Goal: Information Seeking & Learning: Learn about a topic

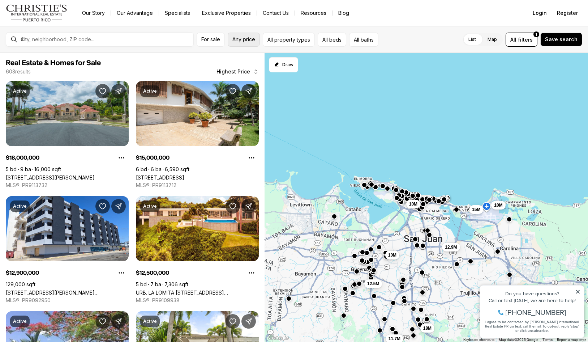
click at [251, 42] on button "Any price" at bounding box center [244, 40] width 32 height 14
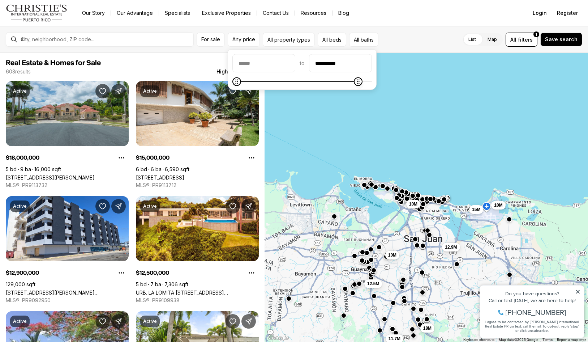
type input "**********"
type input "********"
click at [235, 85] on span at bounding box center [302, 81] width 140 height 7
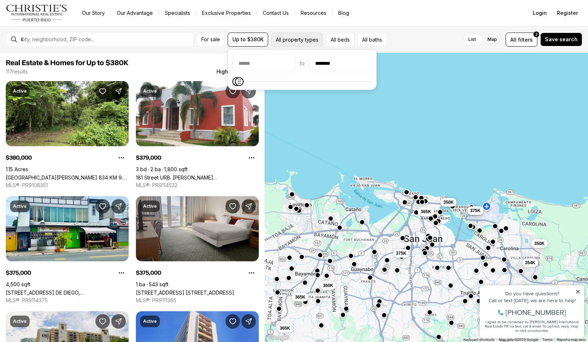
click at [297, 38] on button "All property types" at bounding box center [297, 40] width 52 height 14
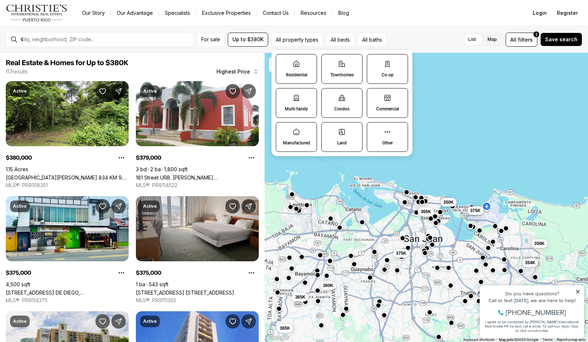
click at [300, 70] on label "Residential" at bounding box center [296, 69] width 41 height 30
click at [283, 62] on button "Residential" at bounding box center [279, 58] width 7 height 7
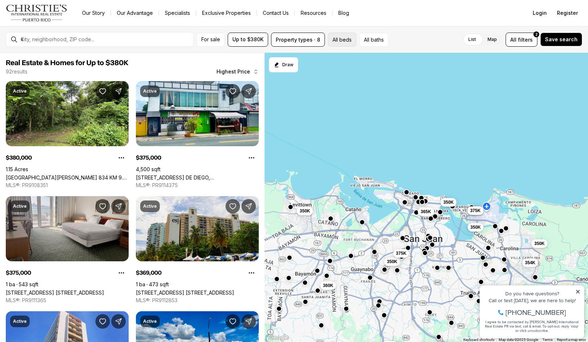
click at [335, 38] on button "All beds" at bounding box center [342, 40] width 29 height 14
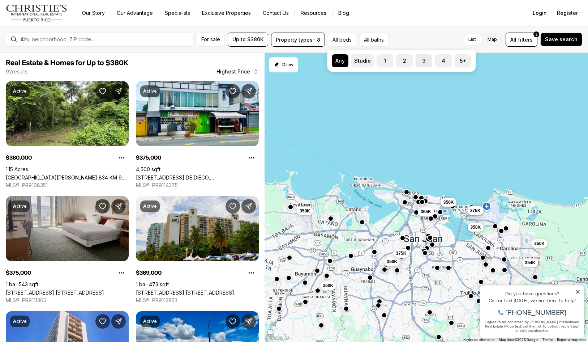
click at [419, 60] on button "3" at bounding box center [419, 57] width 7 height 7
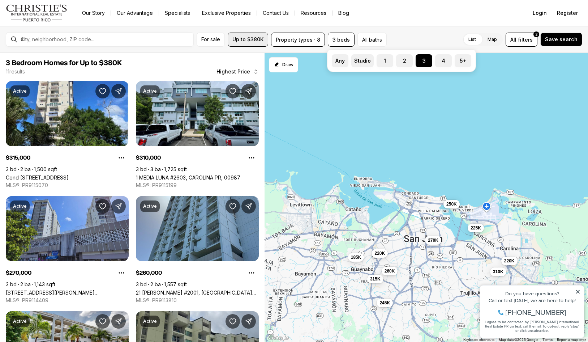
click at [246, 38] on span "Up to $380K" at bounding box center [247, 40] width 31 height 6
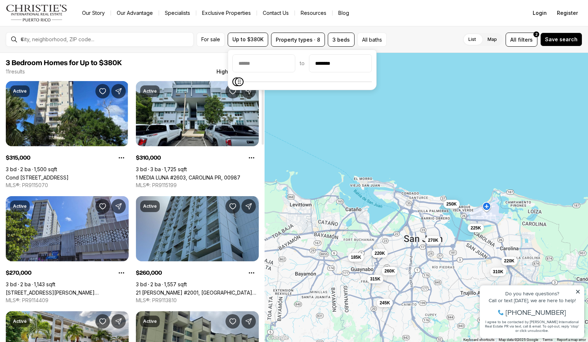
click at [200, 59] on span "3 Bedroom Homes for Up to $380K" at bounding box center [132, 63] width 253 height 9
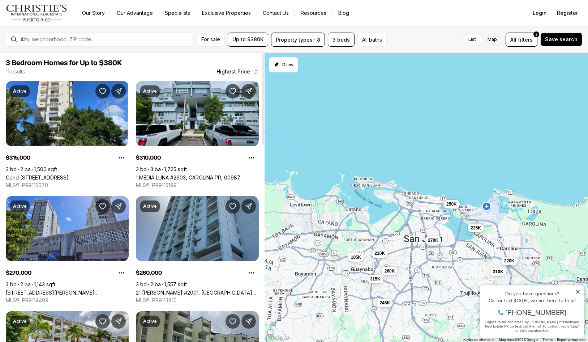
click at [284, 47] on div "For sale Up to $380K Property types · 8 3 beds All baths List Map List Map All …" at bounding box center [294, 39] width 588 height 27
click at [292, 40] on button "Property types · 8" at bounding box center [298, 40] width 54 height 14
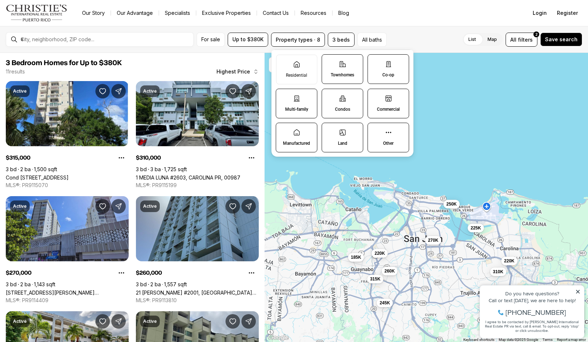
click at [438, 33] on div "List Map List Map All filters 2 Save search" at bounding box center [486, 40] width 193 height 14
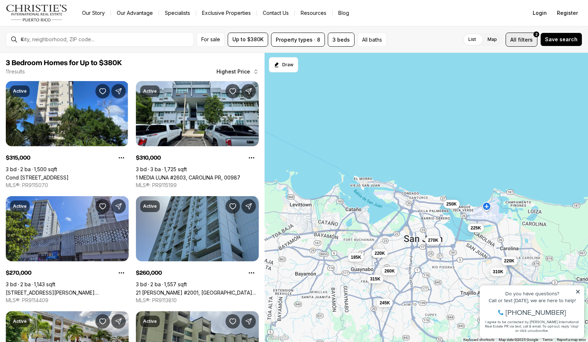
click at [526, 42] on span "filters" at bounding box center [525, 40] width 15 height 8
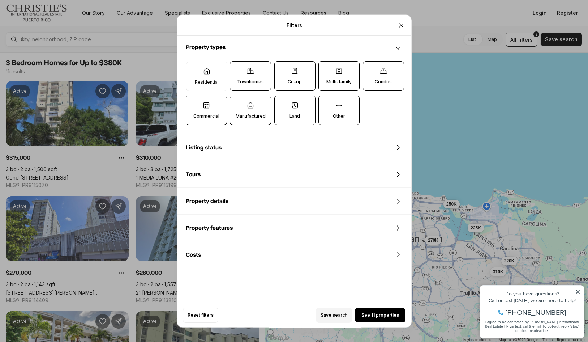
scroll to position [219, 0]
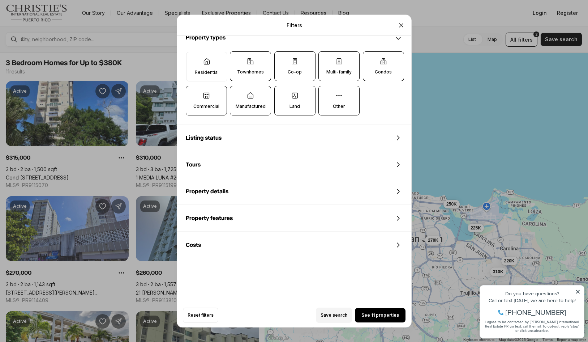
click at [243, 193] on div "Property details" at bounding box center [294, 191] width 234 height 26
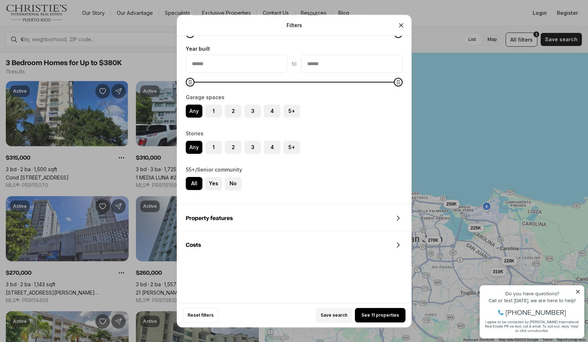
click at [236, 206] on div "Property features" at bounding box center [294, 218] width 234 height 26
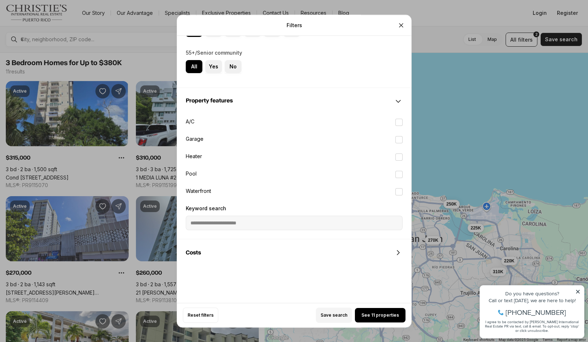
scroll to position [593, 0]
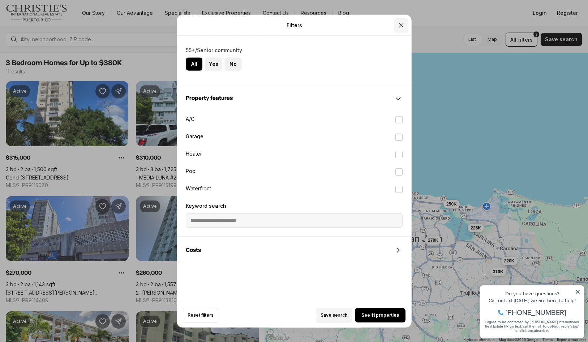
click at [399, 23] on icon "Close" at bounding box center [401, 24] width 7 height 7
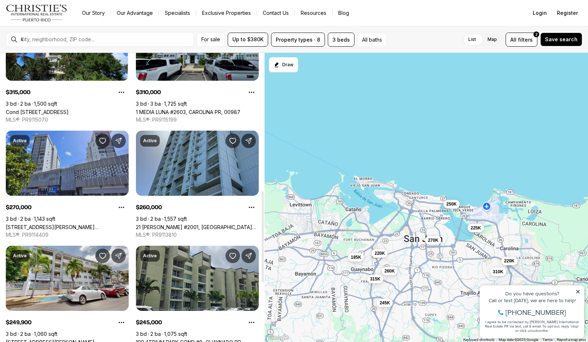
scroll to position [0, 0]
